Goal: Task Accomplishment & Management: Manage account settings

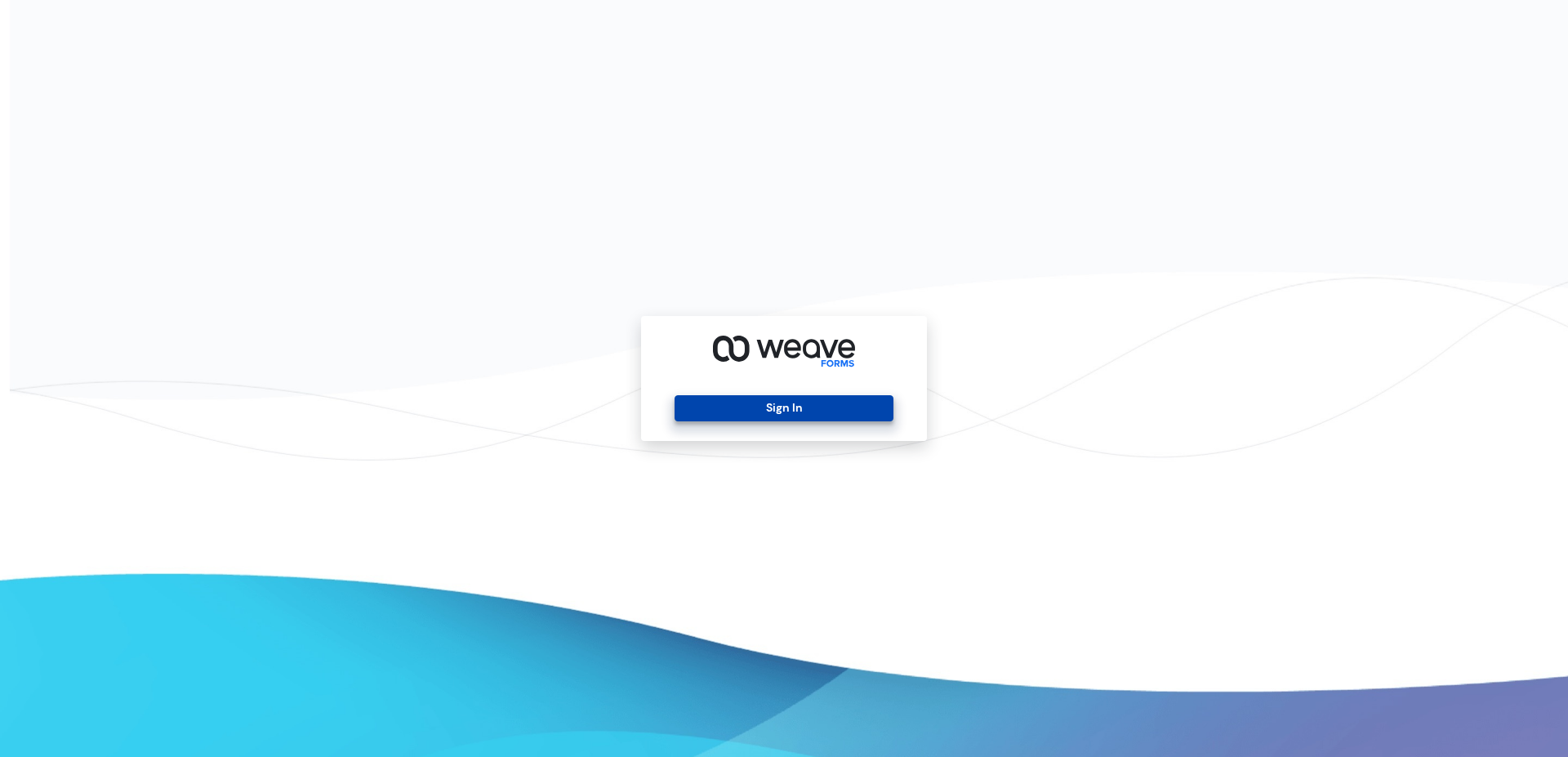
click at [779, 411] on button "Sign In" at bounding box center [784, 408] width 218 height 26
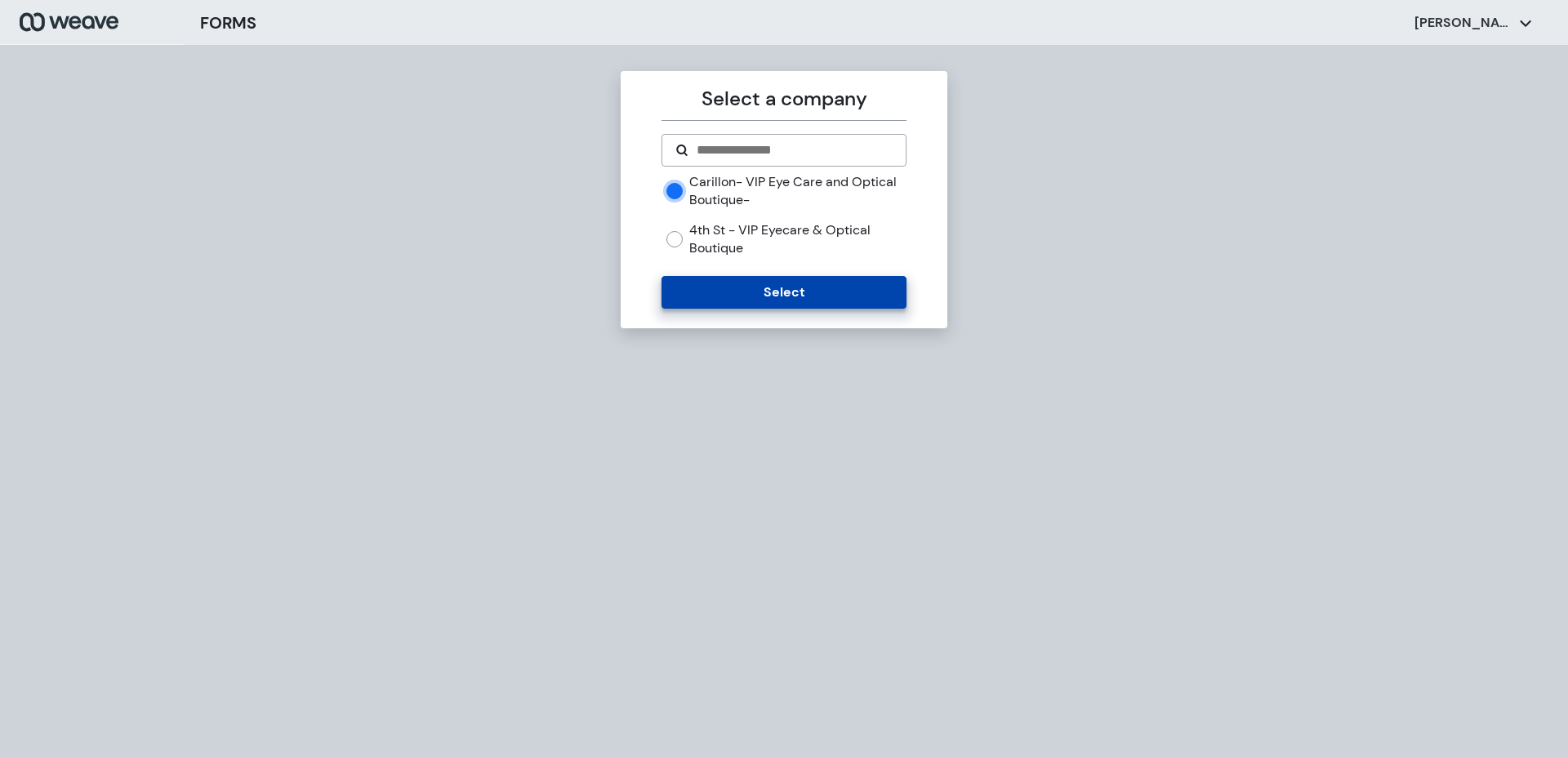
click at [771, 295] on button "Select" at bounding box center [783, 292] width 244 height 33
